Goal: Information Seeking & Learning: Learn about a topic

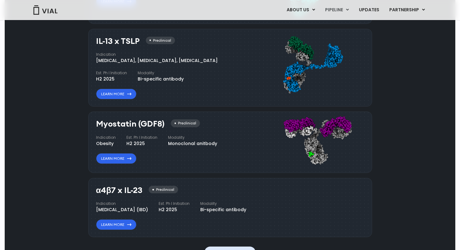
scroll to position [605, 0]
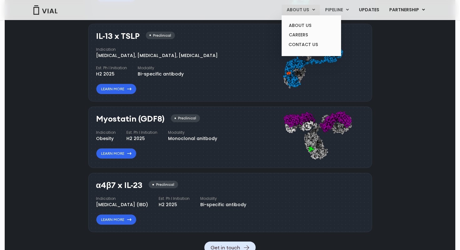
click at [302, 7] on link "ABOUT US" at bounding box center [301, 10] width 38 height 11
click at [301, 28] on link "ABOUT US" at bounding box center [311, 26] width 55 height 10
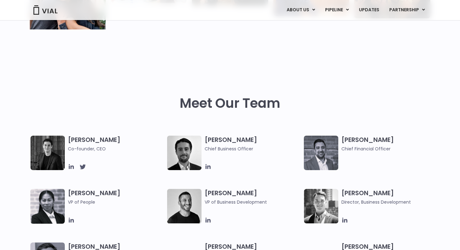
scroll to position [230, 0]
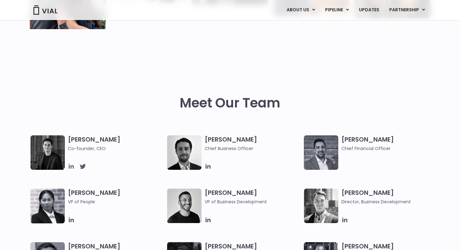
click at [73, 166] on icon at bounding box center [71, 166] width 5 height 5
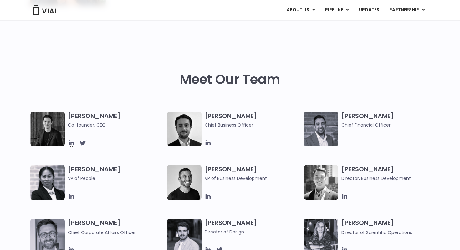
scroll to position [259, 0]
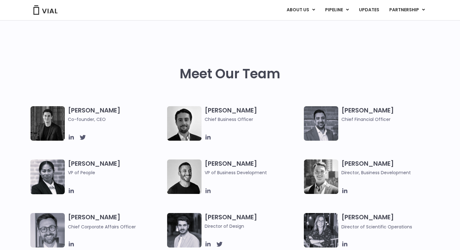
click at [209, 190] on icon at bounding box center [208, 190] width 5 height 5
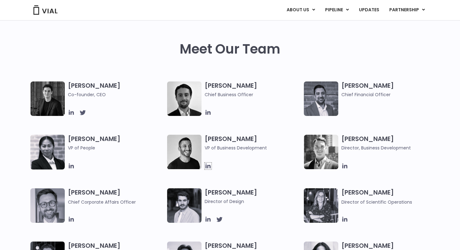
scroll to position [284, 0]
